Goal: Information Seeking & Learning: Learn about a topic

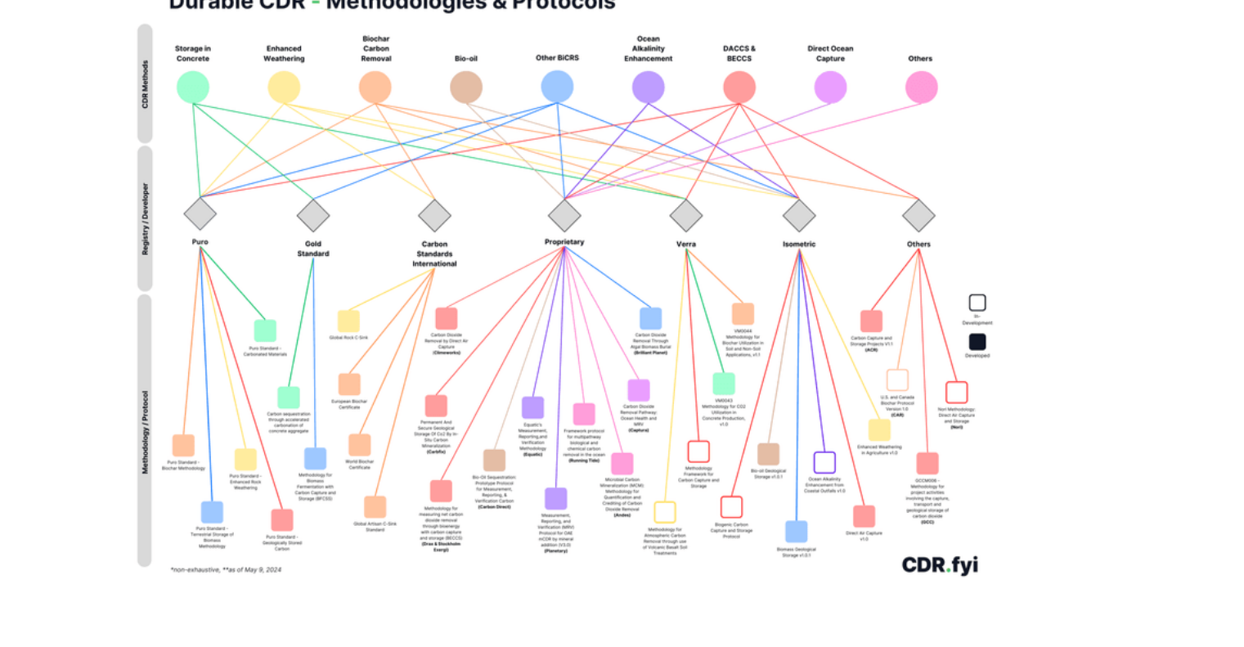
scroll to position [173, 0]
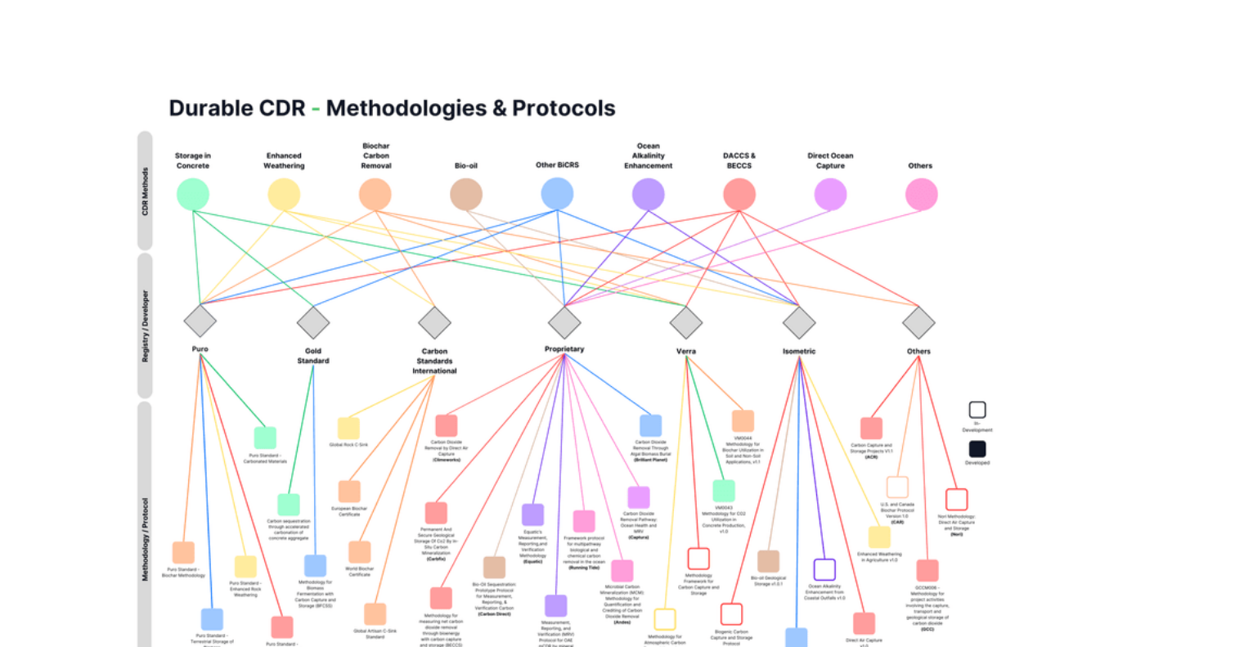
click at [569, 183] on img at bounding box center [547, 205] width 478 height 342
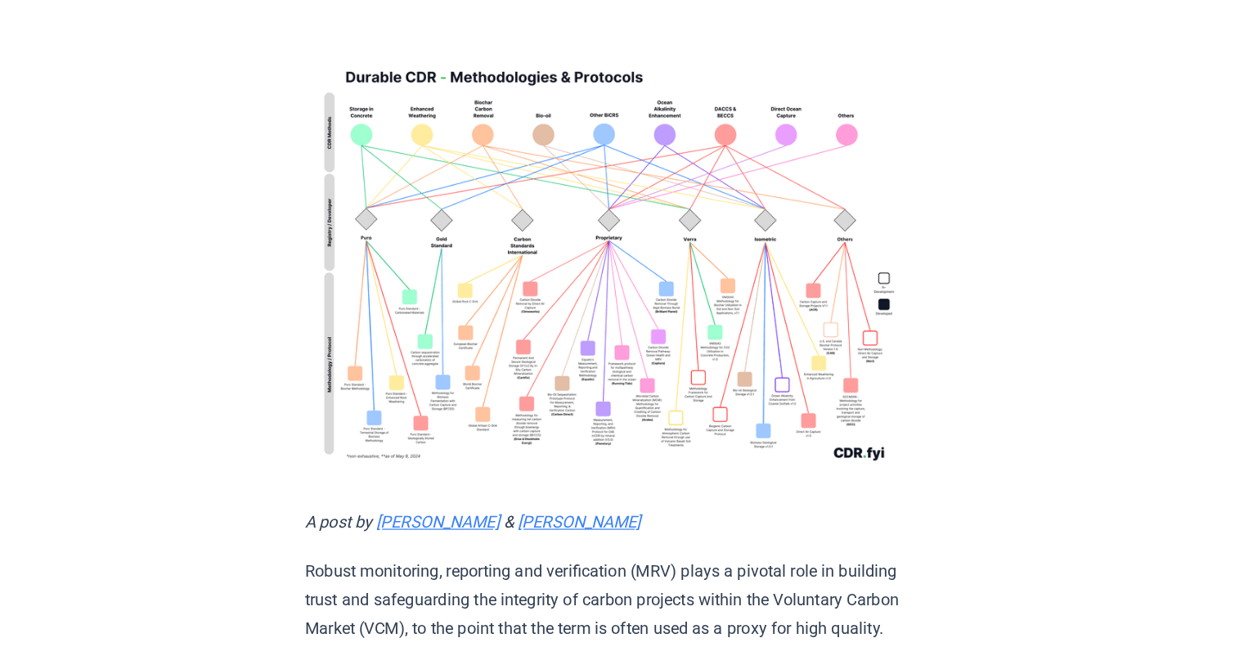
scroll to position [0, 0]
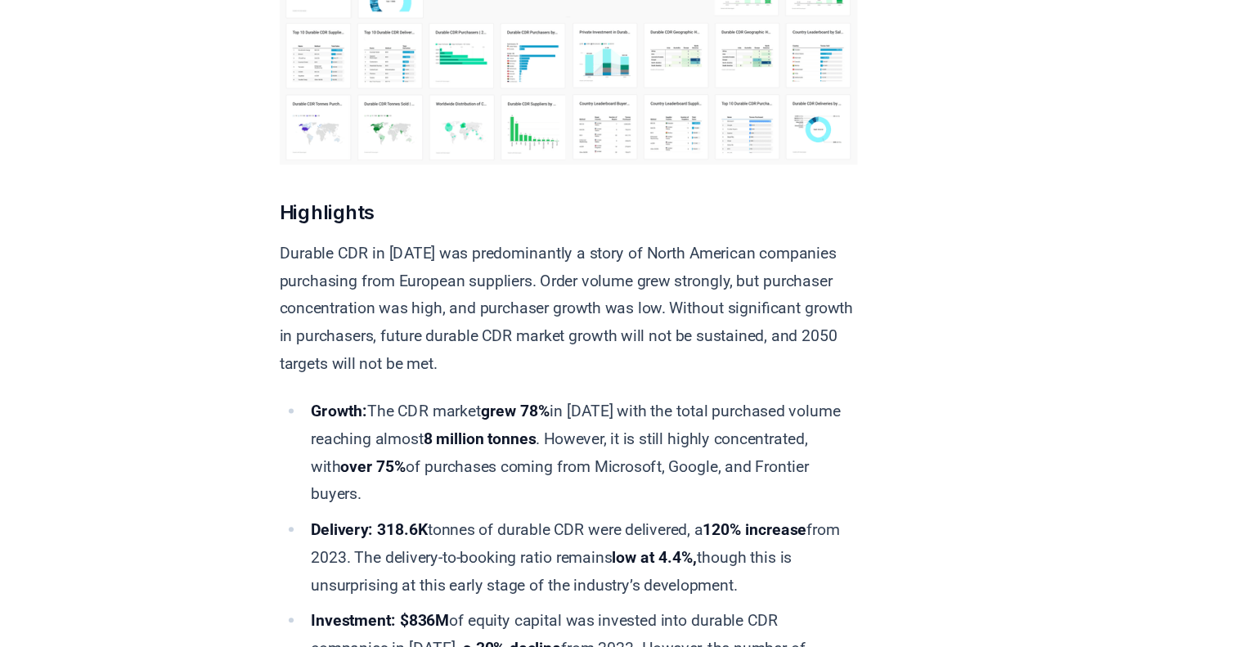
scroll to position [366, 0]
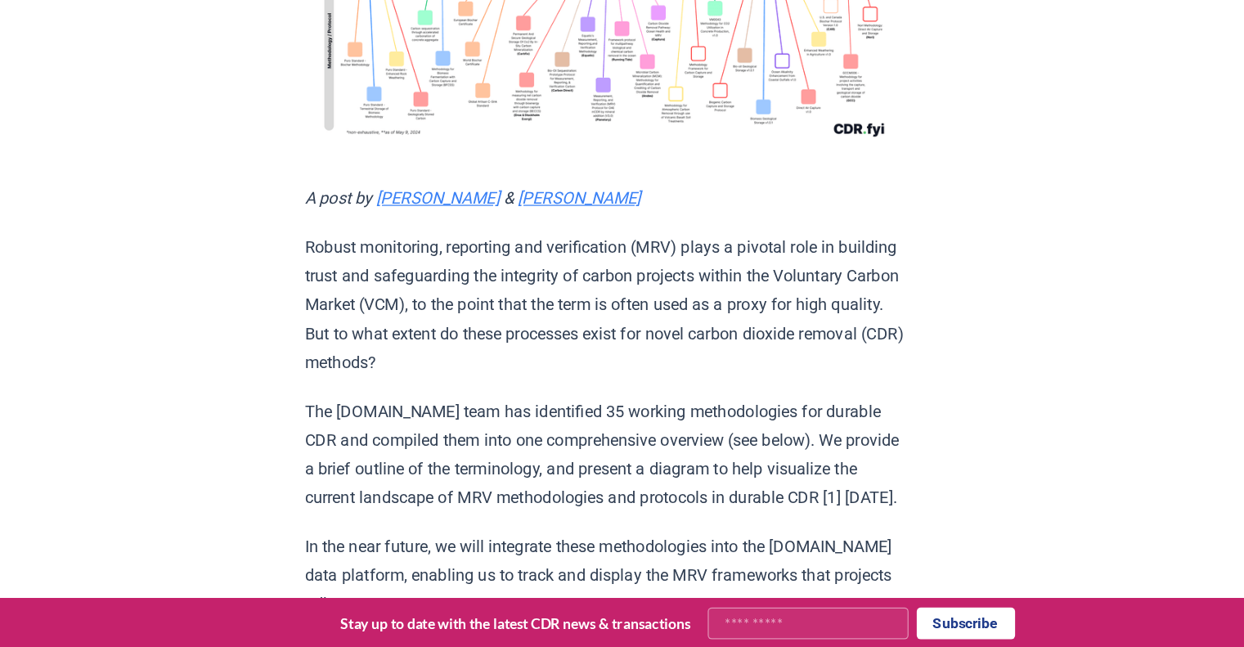
scroll to position [298, 0]
